Goal: Information Seeking & Learning: Learn about a topic

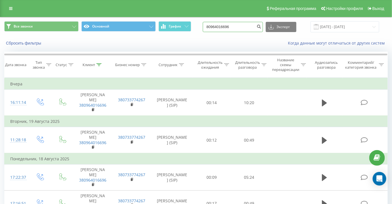
click at [235, 24] on input "80964016696" at bounding box center [233, 27] width 60 height 10
paste input "+4 (873) 1709534"
drag, startPoint x: 221, startPoint y: 27, endPoint x: 195, endPoint y: 27, distance: 25.8
click at [196, 27] on div "Все звонки Основной График +4 (873) 1709534 Экспорт .csv .xls .xlsx 20.05.2025 …" at bounding box center [195, 26] width 383 height 11
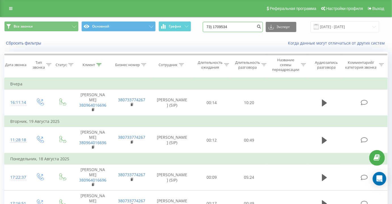
click at [219, 25] on input "73) 1709534" at bounding box center [233, 27] width 60 height 10
click at [222, 27] on input "73) 1709534" at bounding box center [233, 27] width 60 height 10
click at [220, 27] on input "73) 1709534" at bounding box center [233, 27] width 60 height 10
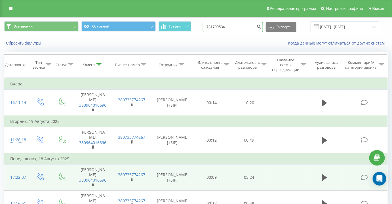
type input "731709534"
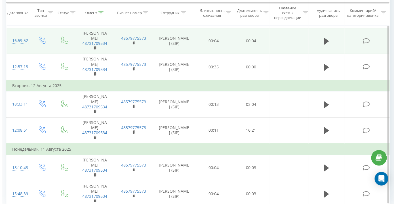
scroll to position [541, 0]
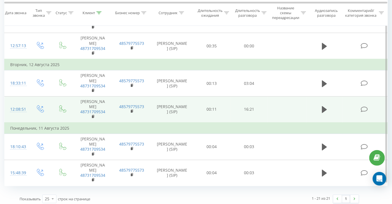
click at [363, 109] on icon at bounding box center [364, 109] width 7 height 6
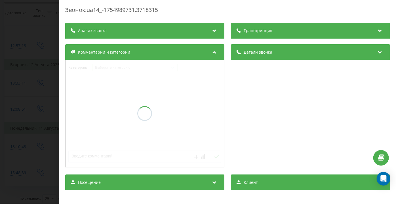
click at [290, 25] on div "Транскрипция" at bounding box center [310, 31] width 159 height 16
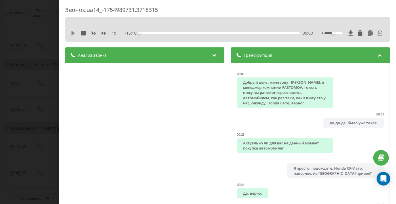
click at [73, 31] on icon at bounding box center [73, 33] width 5 height 5
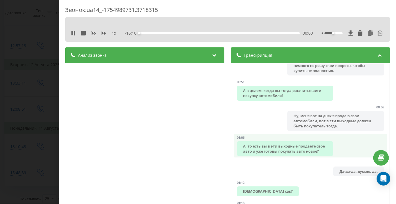
scroll to position [206, 0]
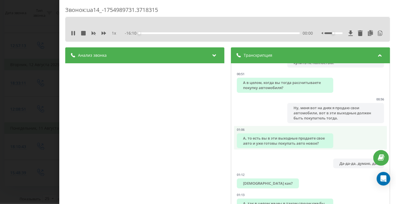
click at [322, 134] on div "А, то есть вы в эти выходные продаете свое авто и уже готовы покупать авто ново…" at bounding box center [285, 140] width 96 height 15
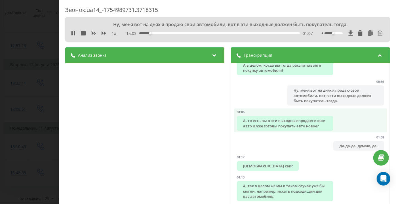
scroll to position [232, 0]
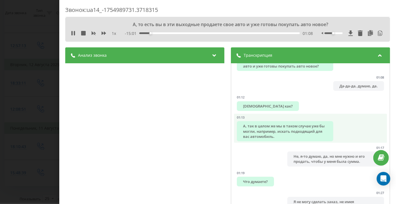
click at [320, 134] on div "А, так в целом же мы в таком случае уже бы могли, например, искать подходящий д…" at bounding box center [285, 131] width 96 height 20
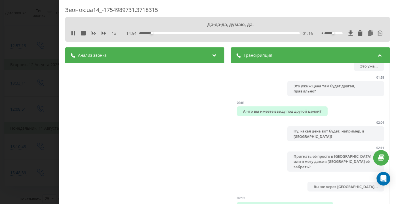
scroll to position [644, 0]
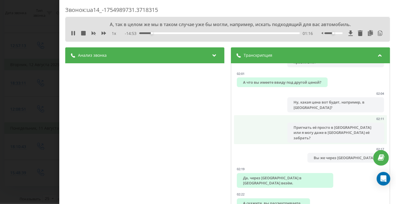
click at [319, 133] on div "Пригнать её просто в [GEOGRAPHIC_DATA] или я могу даже в [GEOGRAPHIC_DATA] её з…" at bounding box center [336, 133] width 96 height 20
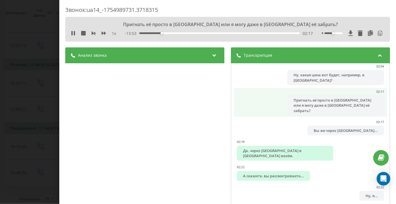
scroll to position [696, 0]
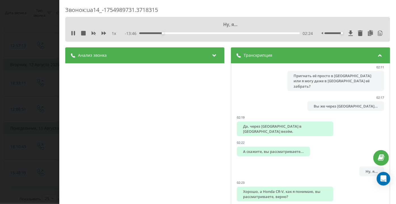
drag, startPoint x: 330, startPoint y: 33, endPoint x: 340, endPoint y: 38, distance: 11.3
click at [339, 37] on div "Ну, я... 1 x - 13:46 02:24 02:24" at bounding box center [227, 29] width 325 height 25
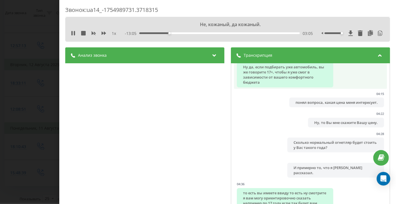
scroll to position [1547, 0]
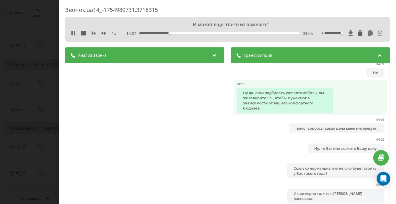
click at [284, 104] on div "Ну да, если подбирать уже автомобиль, вы же говорите 17+, чтобы я уже смог в за…" at bounding box center [285, 100] width 96 height 25
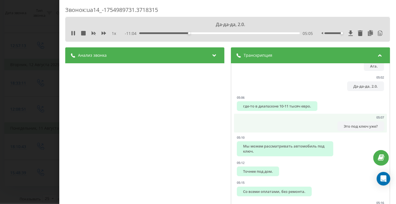
scroll to position [1779, 0]
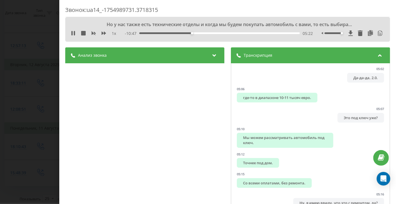
click at [204, 160] on div "Анализ звонка Название профиля ОП тест Тема диалога [PERSON_NAME] [PERSON_NAME]…" at bounding box center [144, 154] width 159 height 214
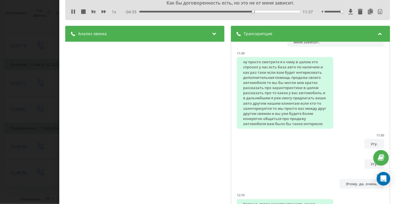
scroll to position [3971, 0]
click at [104, 10] on icon at bounding box center [104, 11] width 5 height 3
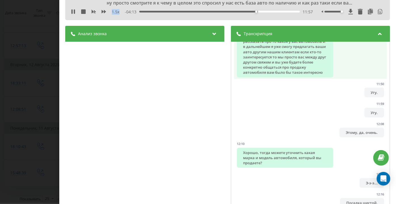
scroll to position [4023, 0]
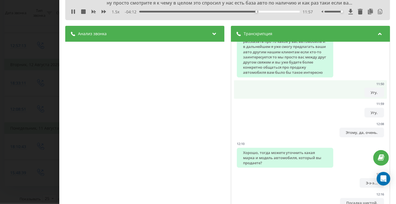
click at [352, 99] on li "11:50 Угу." at bounding box center [310, 89] width 153 height 19
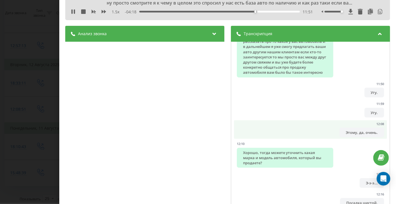
click at [352, 137] on div "Этому, да, очень." at bounding box center [361, 133] width 45 height 10
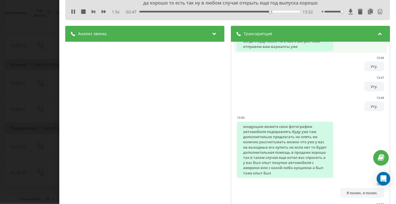
scroll to position [4848, 0]
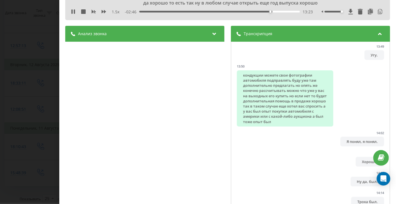
click at [279, 126] on div "кондукции можете свои фотографии автомобиля подправлять буду уже там дополнител…" at bounding box center [285, 98] width 96 height 56
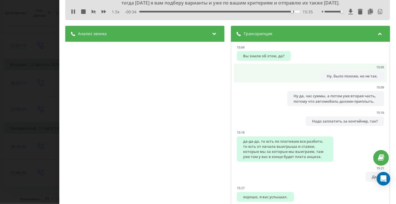
scroll to position [5441, 0]
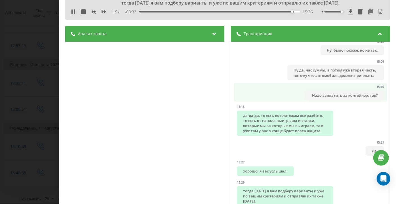
click at [271, 102] on li "15:16 Надо заплатить за контейнер, так?" at bounding box center [310, 92] width 153 height 19
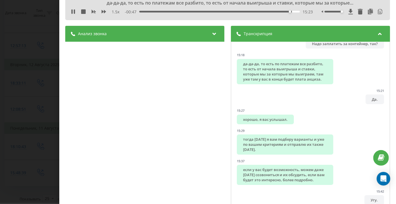
drag, startPoint x: 107, startPoint y: 12, endPoint x: 102, endPoint y: 12, distance: 4.6
click at [107, 12] on div "1.5 x" at bounding box center [96, 12] width 51 height 6
click at [89, 13] on div "1.5 x" at bounding box center [96, 12] width 51 height 6
click at [90, 12] on div "1.5 x" at bounding box center [96, 12] width 51 height 6
click at [92, 11] on icon at bounding box center [94, 11] width 4 height 3
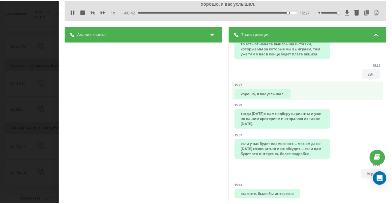
scroll to position [5544, 0]
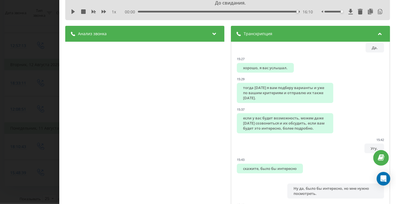
click at [41, 26] on div "Звонок : ua14_-1754989731.3718315 До свидания. 1 x 00:00 16:10 16:10 Транскрипц…" at bounding box center [198, 102] width 396 height 204
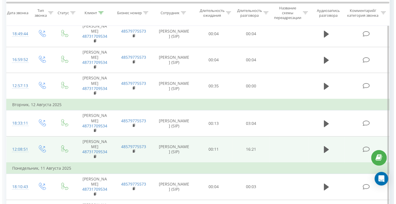
scroll to position [490, 0]
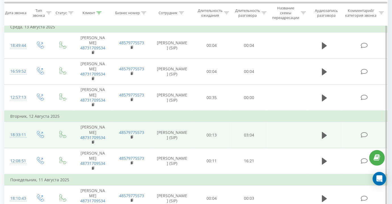
click at [364, 132] on icon at bounding box center [364, 135] width 7 height 6
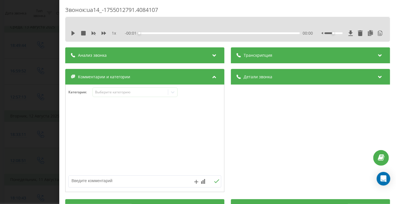
drag, startPoint x: 32, startPoint y: 85, endPoint x: 43, endPoint y: 156, distance: 71.4
click at [32, 88] on div "Звонок : ua14_-1755012791.4084107 1 x - 00:01 00:00 00:00 Транскрипция Для анал…" at bounding box center [198, 102] width 396 height 204
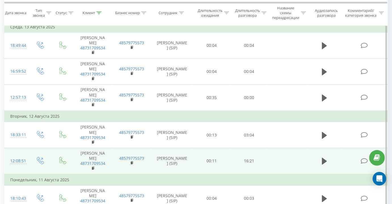
click at [362, 158] on icon at bounding box center [364, 161] width 7 height 6
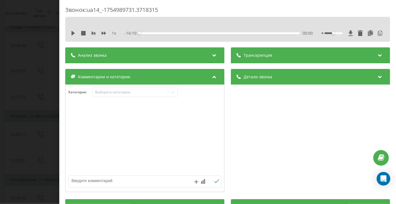
click at [289, 52] on div "Транскрипция" at bounding box center [310, 55] width 159 height 16
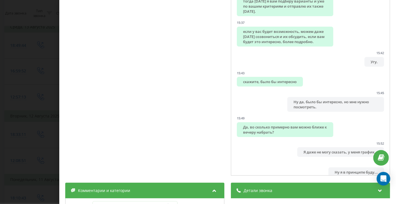
scroll to position [77, 0]
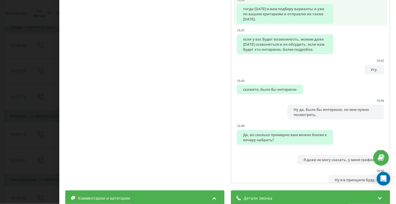
click at [248, 24] on div "тогда [DATE] я вам подберу варианты и уже по вашим критериям и отправлю их такж…" at bounding box center [285, 14] width 96 height 20
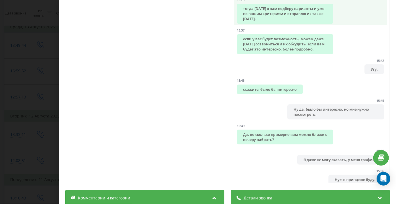
click at [244, 24] on div "тогда [DATE] я вам подберу варианты и уже по вашим критериям и отправлю их такж…" at bounding box center [285, 14] width 96 height 20
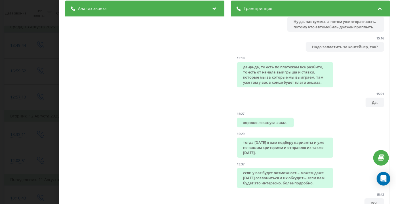
scroll to position [0, 0]
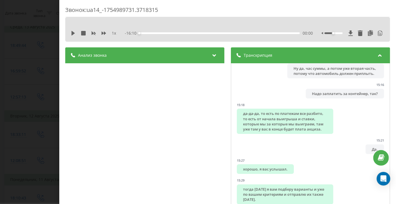
click at [73, 30] on div "1 x" at bounding box center [96, 33] width 51 height 6
click at [73, 31] on icon at bounding box center [73, 33] width 5 height 5
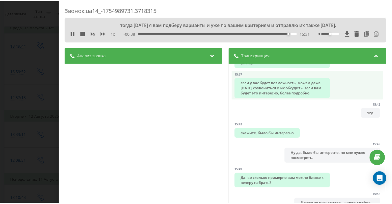
scroll to position [5593, 0]
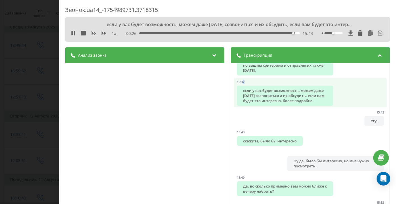
click at [246, 107] on li "15:37 если у вас будет возможность, можем даже [DATE] созвониться и их обсудить…" at bounding box center [310, 92] width 153 height 29
drag, startPoint x: 234, startPoint y: 138, endPoint x: 248, endPoint y: 139, distance: 13.4
click at [247, 107] on li "15:37 если у вас будет возможность, можем даже [DATE] созвониться и их обсудить…" at bounding box center [310, 92] width 153 height 29
click at [265, 106] on div "если у вас будет возможность, можем даже [DATE] созвониться и их обсудить, если…" at bounding box center [285, 96] width 96 height 20
copy div "если у вас будет возможность, можем даже [DATE] созвониться и их обсудить, если…"
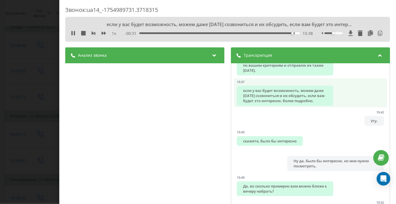
drag, startPoint x: 268, startPoint y: 163, endPoint x: 240, endPoint y: 149, distance: 31.7
click at [240, 106] on div "если у вас будет возможность, можем даже [DATE] созвониться и их обсудить, если…" at bounding box center [285, 96] width 96 height 20
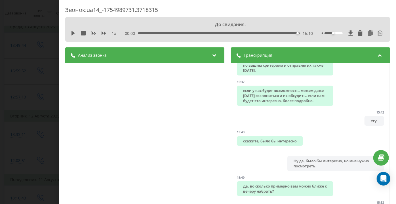
click at [24, 96] on div "Звонок : ua14_-1754989731.3718315 До свидания. 1 x 00:00 16:10 16:10 Транскрипц…" at bounding box center [198, 102] width 396 height 204
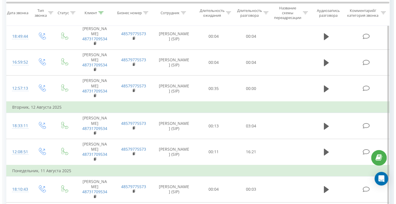
scroll to position [490, 0]
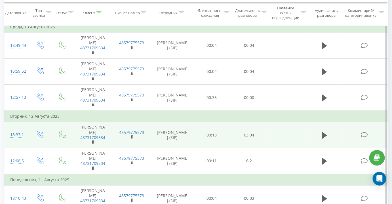
click at [364, 132] on icon at bounding box center [364, 135] width 7 height 6
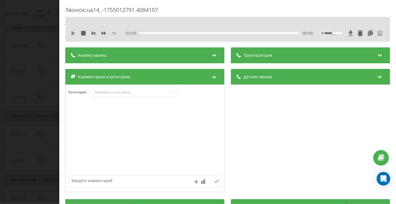
click at [71, 35] on icon at bounding box center [73, 33] width 5 height 5
click at [247, 51] on div "Транскрипция" at bounding box center [310, 55] width 159 height 16
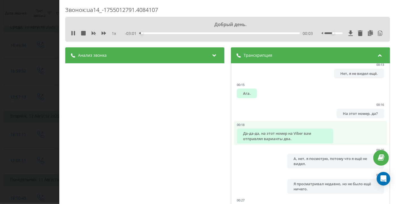
scroll to position [155, 0]
click at [278, 139] on div "Да-да-да, на этот номер на Viber вам отправлял варианты два." at bounding box center [285, 135] width 96 height 15
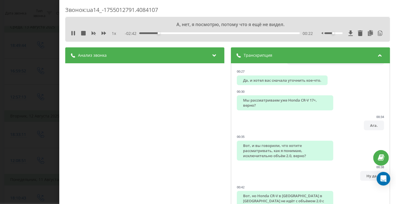
scroll to position [284, 0]
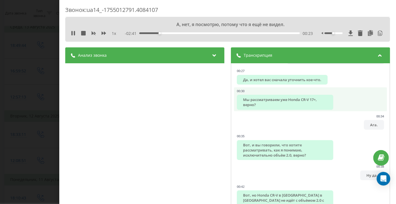
click at [268, 107] on div "Мы рассматриваем уже Honda CR-V 17+, верно?" at bounding box center [285, 102] width 96 height 15
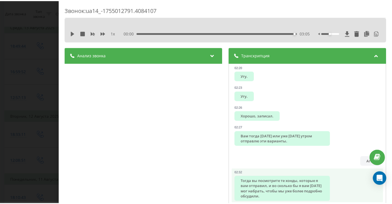
scroll to position [1160, 0]
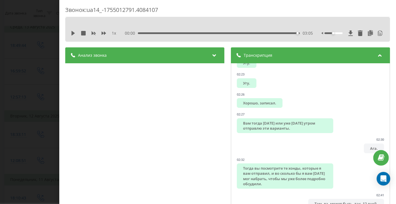
click at [23, 94] on div "Звонок : ua14_-1755012791.4084107 1 x 00:00 03:05 03:05 Транскрипция 00:00 Алло…" at bounding box center [198, 102] width 396 height 204
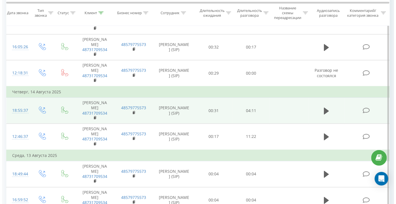
scroll to position [361, 0]
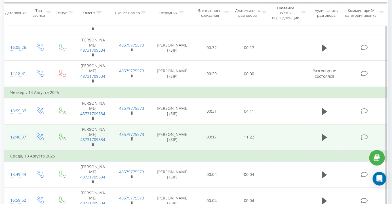
click at [359, 135] on td at bounding box center [365, 137] width 45 height 26
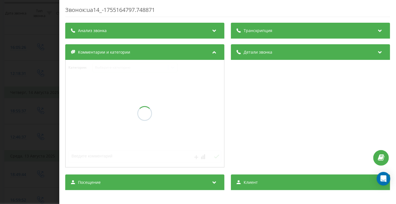
click at [46, 85] on div "Звонок : ua14_-1755164797.748871 Транскрипция Анализ звонка Детали звонка Комме…" at bounding box center [198, 102] width 396 height 204
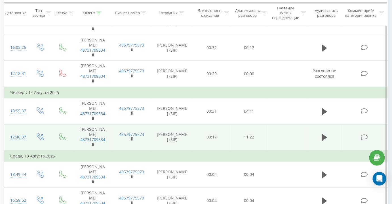
click at [365, 135] on icon at bounding box center [364, 137] width 7 height 6
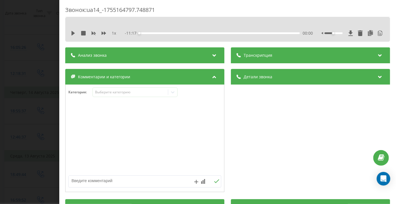
click at [343, 11] on div "Звонок : ua14_-1755164797.748871" at bounding box center [227, 11] width 325 height 11
click at [71, 29] on div "1 x - 11:17 00:00 00:00" at bounding box center [227, 33] width 316 height 9
click at [72, 30] on div "1 x" at bounding box center [96, 33] width 51 height 6
click at [72, 31] on icon at bounding box center [72, 33] width 3 height 5
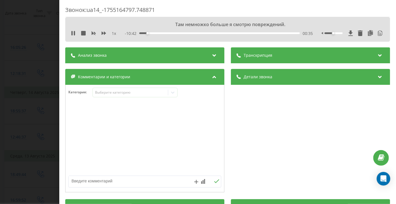
click at [273, 56] on div "Транскрипция" at bounding box center [310, 55] width 159 height 16
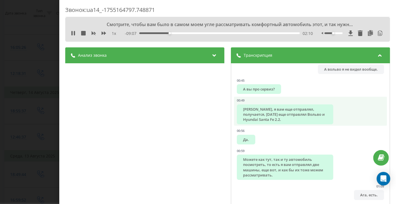
scroll to position [361, 0]
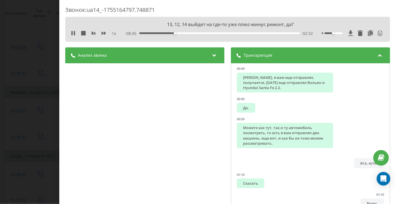
drag, startPoint x: 277, startPoint y: 103, endPoint x: 121, endPoint y: 147, distance: 162.6
drag, startPoint x: 121, startPoint y: 147, endPoint x: 138, endPoint y: 163, distance: 23.7
click at [138, 163] on div "Анализ звонка Название профиля ОП тест Тема диалога [PERSON_NAME] обсуждает с к…" at bounding box center [144, 154] width 159 height 214
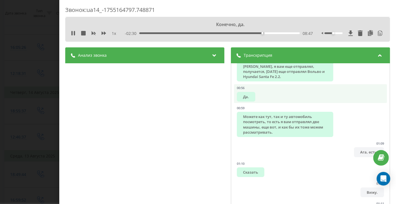
scroll to position [387, 0]
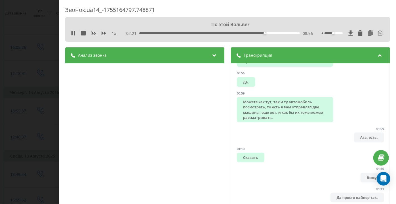
click at [219, 153] on div "Анализ звонка Название профиля ОП тест Тема диалога [PERSON_NAME] обсуждает с к…" at bounding box center [144, 154] width 159 height 214
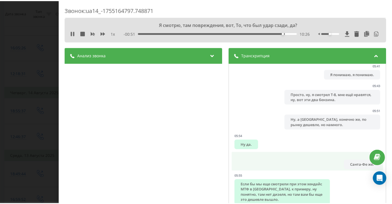
scroll to position [2269, 0]
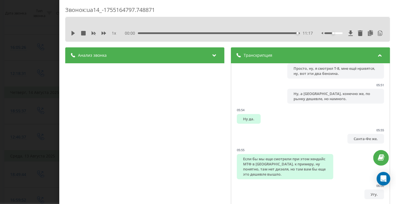
click at [43, 75] on div "Звонок : ua14_-1755164797.748871 1 x 00:00 11:17 11:17 Транскрипция 00:00 Алло?…" at bounding box center [198, 102] width 396 height 204
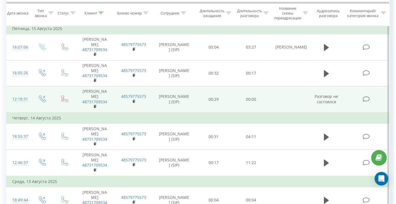
scroll to position [309, 0]
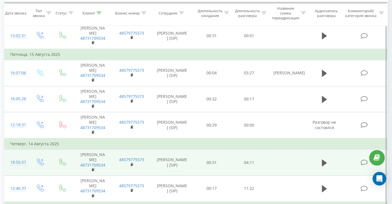
click at [362, 161] on icon at bounding box center [364, 163] width 7 height 6
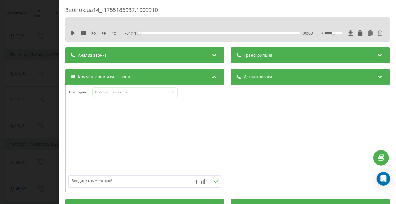
click at [324, 58] on div "Транскрипция" at bounding box center [310, 55] width 159 height 16
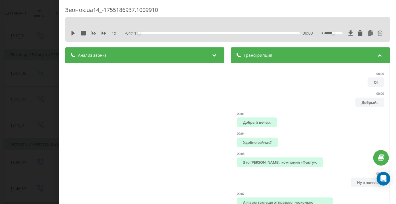
click at [68, 32] on div "1 x - 04:11 00:00 00:00" at bounding box center [227, 29] width 325 height 25
click at [73, 35] on icon at bounding box center [73, 33] width 5 height 5
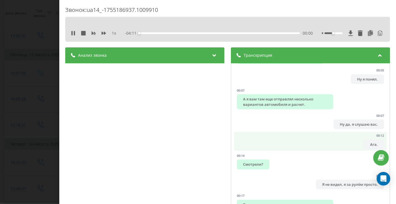
scroll to position [129, 0]
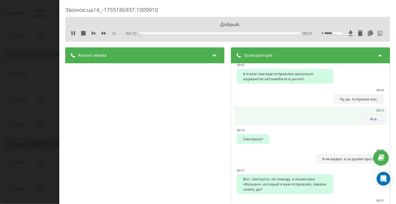
click at [342, 116] on li "00:12 Ага." at bounding box center [310, 116] width 153 height 19
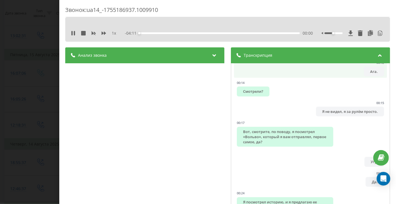
scroll to position [206, 0]
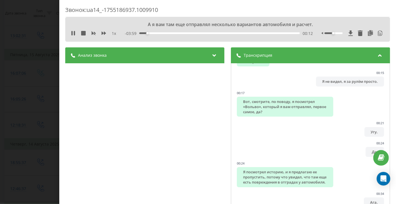
click at [342, 116] on li "00:17 Вот, смотрите, по поводу, я посмотрел «Вольво», который я вам отправлял, …" at bounding box center [310, 103] width 153 height 29
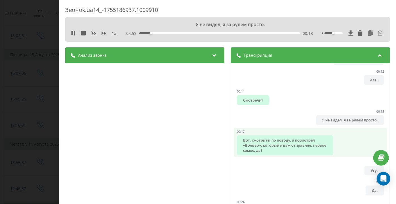
scroll to position [129, 0]
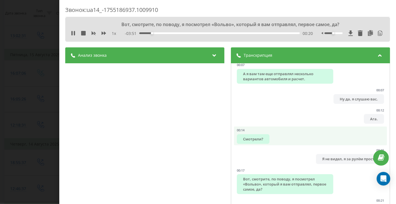
click at [302, 129] on li "00:14 Смотрели?" at bounding box center [310, 135] width 153 height 19
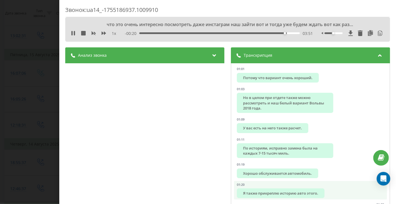
scroll to position [593, 0]
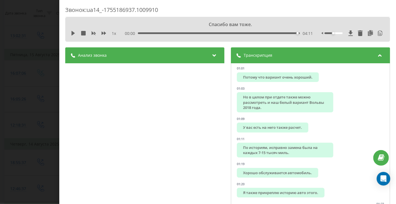
click at [54, 65] on div "Звонок : ua14_-1755186937.1009910 Спасибо вам тоже. 1 x 00:00 04:11 04:11 Транс…" at bounding box center [198, 102] width 396 height 204
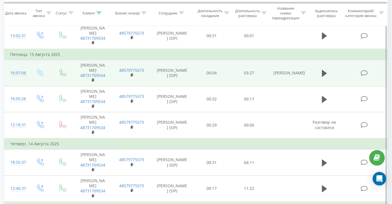
click at [365, 71] on icon at bounding box center [364, 73] width 7 height 6
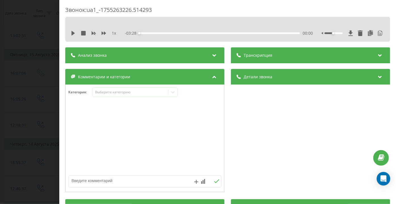
drag, startPoint x: 311, startPoint y: 49, endPoint x: 280, endPoint y: 55, distance: 30.9
click at [311, 49] on div "Транскрипция" at bounding box center [310, 55] width 159 height 16
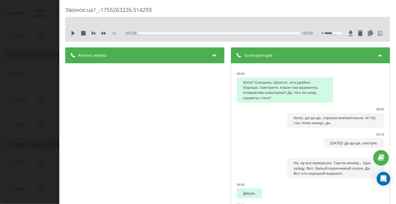
click at [69, 35] on div "1 x - 03:28 00:00 00:00" at bounding box center [227, 29] width 325 height 25
click at [71, 32] on icon at bounding box center [73, 33] width 5 height 5
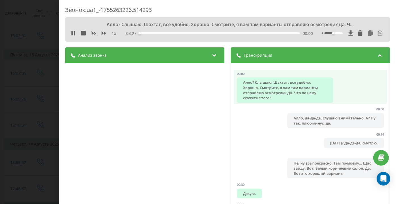
click at [298, 89] on div "Алло? Слышаю. Шахтат, все удобно. Хорошо. Смотрите, я вам там варианты отправля…" at bounding box center [285, 89] width 96 height 25
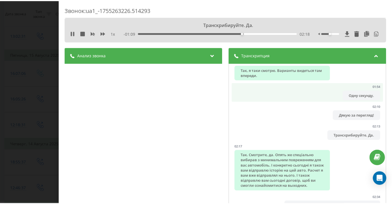
scroll to position [563, 0]
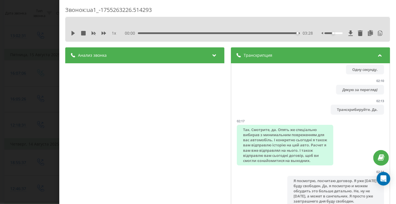
click at [51, 28] on div "Звонок : ua1_-1755263226.514293 1 x 00:00 03:28 03:28 Транскрипция 00:00 Алло? …" at bounding box center [198, 102] width 396 height 204
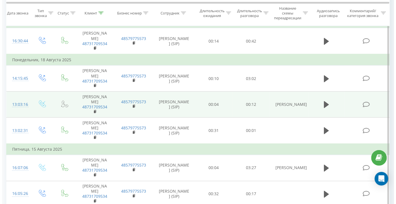
scroll to position [206, 0]
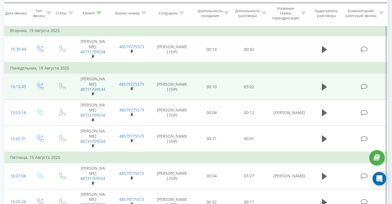
click at [371, 82] on td at bounding box center [365, 87] width 45 height 26
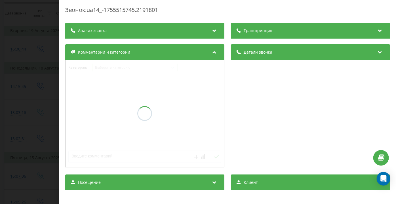
click at [260, 36] on div "Транскрипция" at bounding box center [310, 31] width 159 height 16
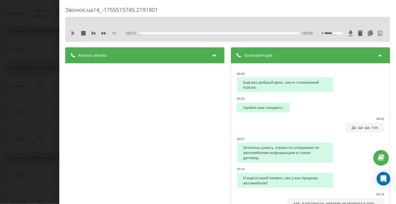
click at [71, 32] on icon at bounding box center [73, 33] width 5 height 5
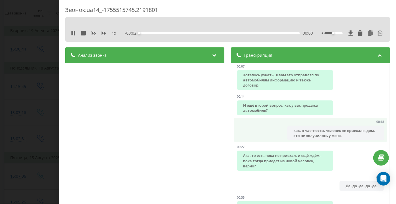
scroll to position [77, 0]
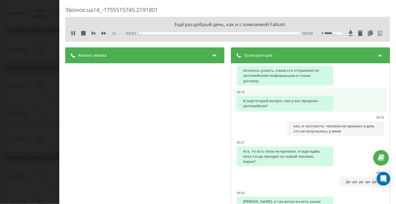
click at [324, 104] on div "И ещё второй вопрос, как у вас продажа автомобиля?" at bounding box center [285, 103] width 96 height 15
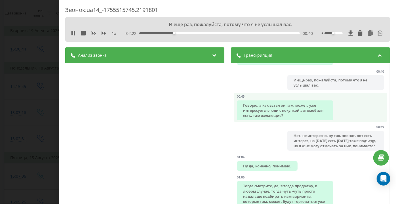
scroll to position [232, 0]
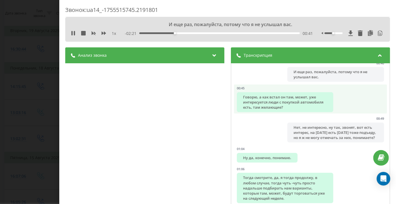
click at [278, 134] on li "00:49 Нет, не интересно, ну так, звонят, вот есть интерес, на [DATE] есть [DATE…" at bounding box center [310, 129] width 153 height 29
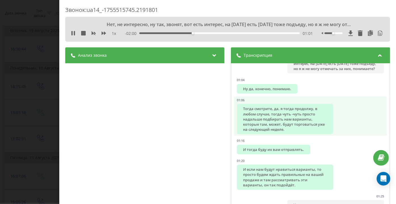
scroll to position [309, 0]
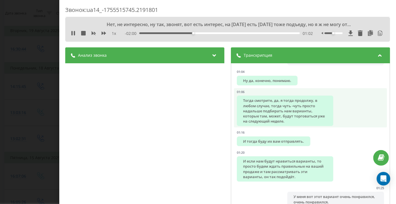
click at [271, 115] on div "Тогда смотрите, да, я тогда продолжу, в любом случае, тогда чуть -чуть просто н…" at bounding box center [285, 111] width 96 height 30
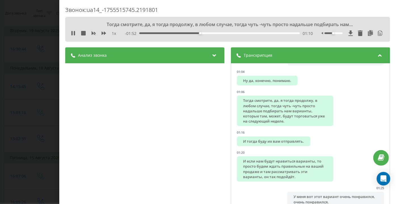
drag, startPoint x: 271, startPoint y: 123, endPoint x: 210, endPoint y: 125, distance: 61.0
drag, startPoint x: 210, startPoint y: 125, endPoint x: 203, endPoint y: 136, distance: 13.7
click at [203, 136] on div "Анализ звонка Название профиля ОП тест Тема диалога Обсуждение продажи текущего…" at bounding box center [144, 154] width 159 height 214
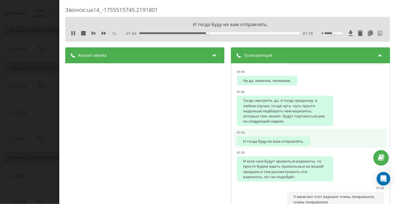
scroll to position [361, 0]
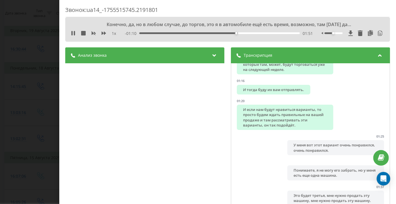
click at [214, 31] on div "- 01:10 01:51 01:51" at bounding box center [219, 34] width 188 height 6
click at [213, 33] on div "01:52" at bounding box center [220, 33] width 161 height 2
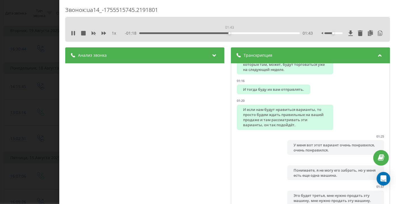
click at [229, 33] on div "01:43" at bounding box center [220, 33] width 161 height 2
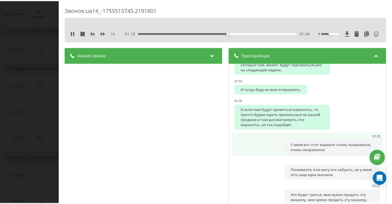
scroll to position [412, 0]
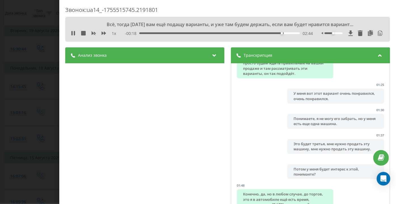
click at [50, 37] on div "Звонок : ua14_-1755515745.2191801 Всё, тогда [DATE] вам ещё подащу варианты, и …" at bounding box center [198, 102] width 396 height 204
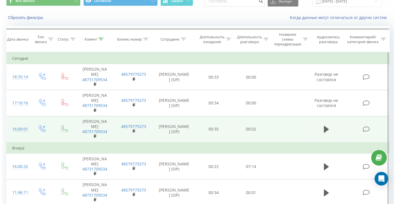
scroll to position [77, 0]
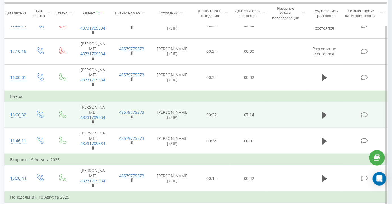
click at [368, 112] on icon at bounding box center [364, 115] width 7 height 6
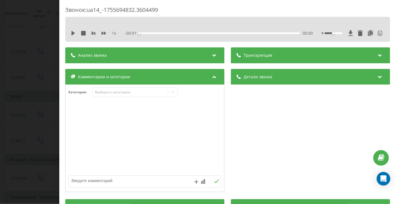
click at [353, 56] on div "Транскрипция" at bounding box center [310, 55] width 159 height 16
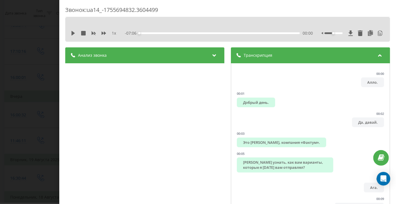
click at [70, 34] on div "1 x - 07:06 00:00 00:00" at bounding box center [227, 33] width 316 height 9
click at [72, 32] on icon at bounding box center [73, 33] width 5 height 5
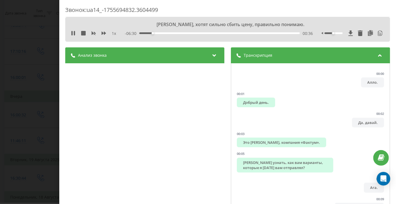
click at [102, 35] on div "1 x" at bounding box center [96, 34] width 51 height 6
click at [102, 32] on icon at bounding box center [104, 32] width 5 height 3
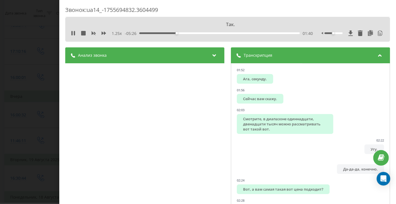
scroll to position [902, 0]
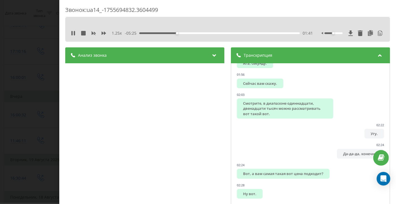
click at [270, 119] on div "Смотрите, в диапазоне одиннадцати, двенадцати тысяч можно рассматривать вот так…" at bounding box center [285, 108] width 96 height 20
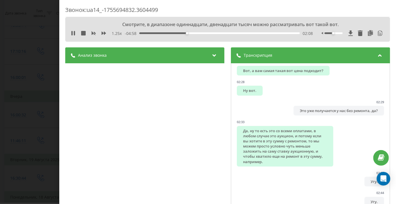
scroll to position [1031, 0]
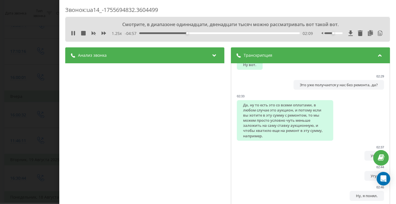
click at [269, 125] on div "Да, ну то есть это со всеми оплатами, в любом случае это аукцион, и потому если…" at bounding box center [285, 120] width 96 height 41
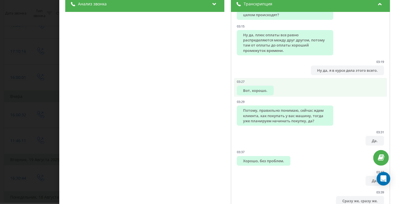
scroll to position [1444, 0]
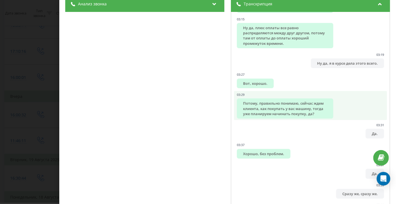
click at [257, 119] on div "Потому, правильно понимаю, сейчас ждем клиента, как покупать у вас машину, тогд…" at bounding box center [285, 108] width 96 height 20
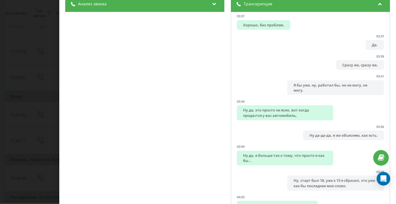
scroll to position [1573, 0]
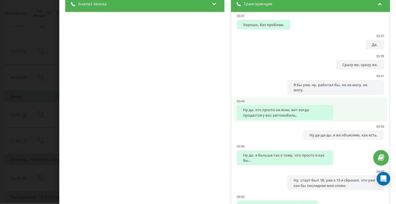
click at [251, 120] on div "Ну да, это просто не ясно, вот когда продастся у вас автомобиль," at bounding box center [285, 112] width 96 height 15
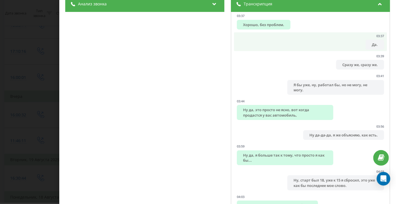
click at [354, 51] on li "03:37 Да." at bounding box center [310, 41] width 153 height 19
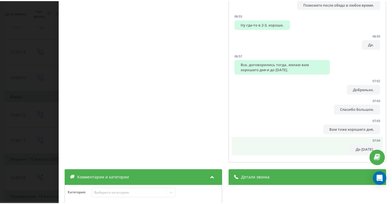
scroll to position [103, 0]
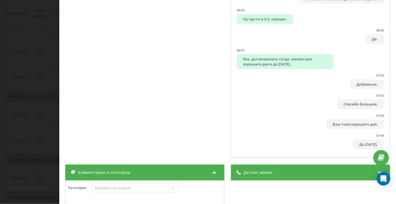
click at [36, 122] on div "Звонок : ua14_-1755694832.3604499 Поможете после обеда в любое время. 1.25 x - …" at bounding box center [198, 102] width 396 height 204
